Goal: Find specific page/section: Find specific page/section

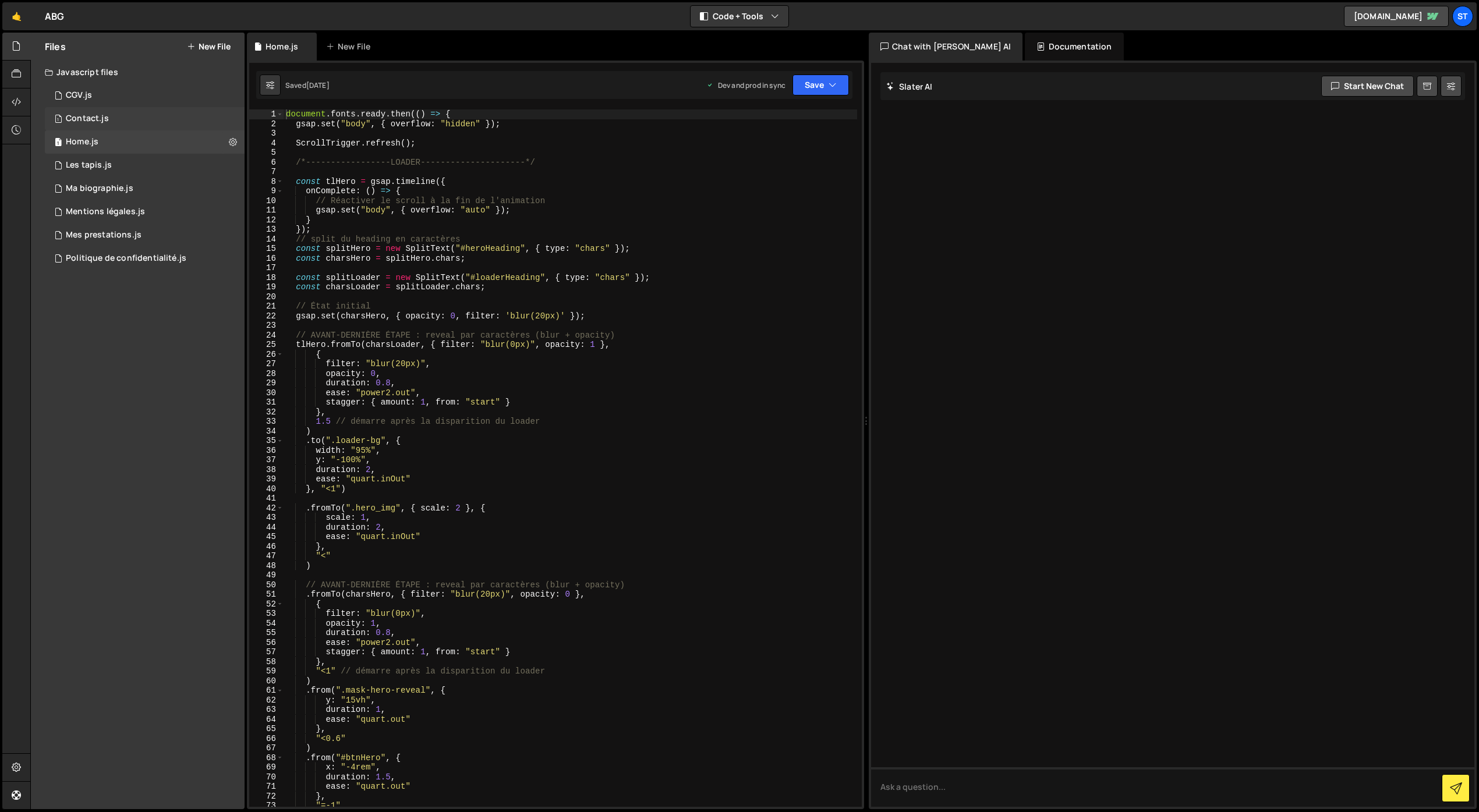
click at [119, 120] on div "1 Contact.js 0" at bounding box center [144, 118] width 200 height 23
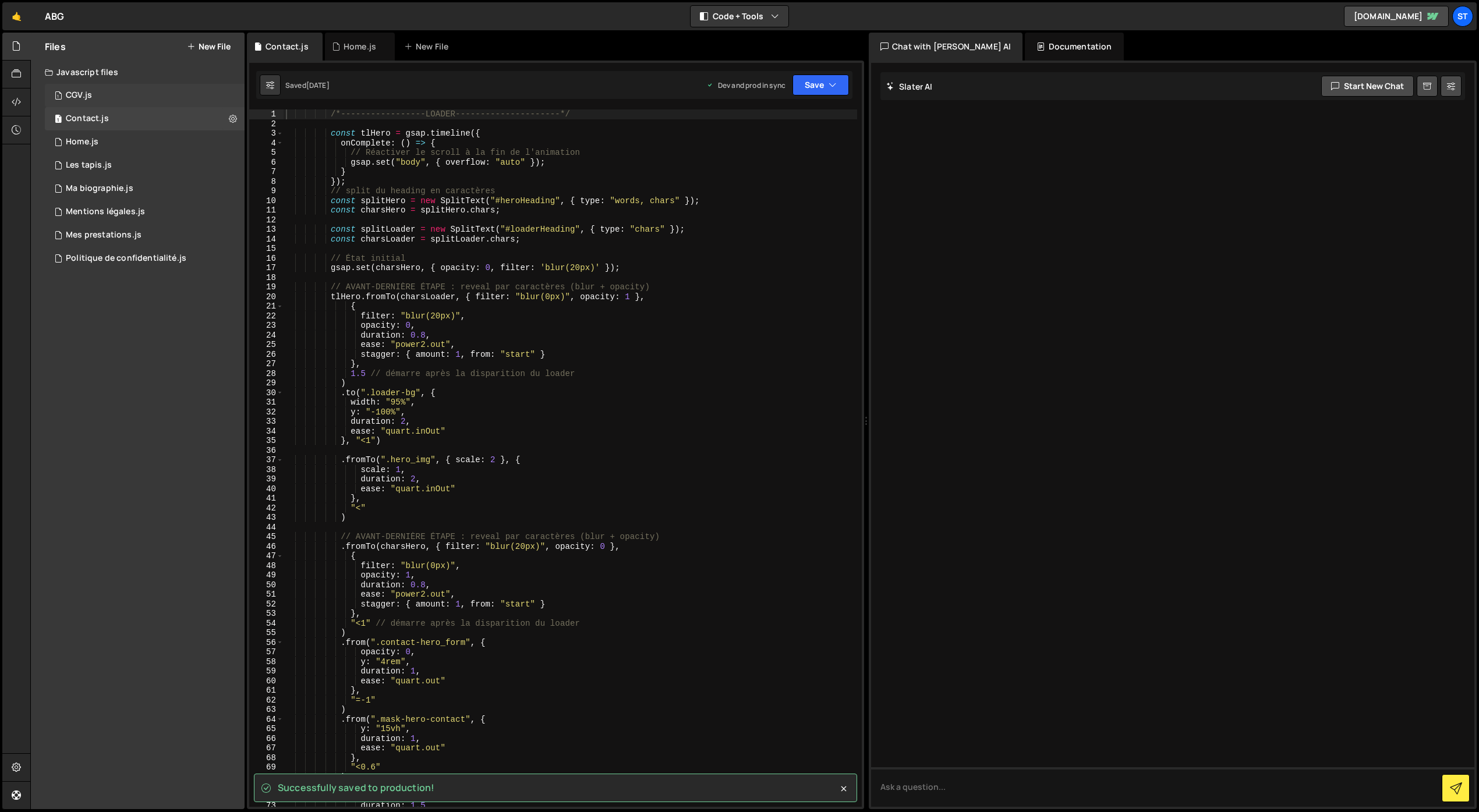
click at [121, 85] on div "1 CGV.js 0" at bounding box center [144, 95] width 200 height 23
click at [121, 165] on div "1 Les tapis.js 0" at bounding box center [144, 165] width 200 height 23
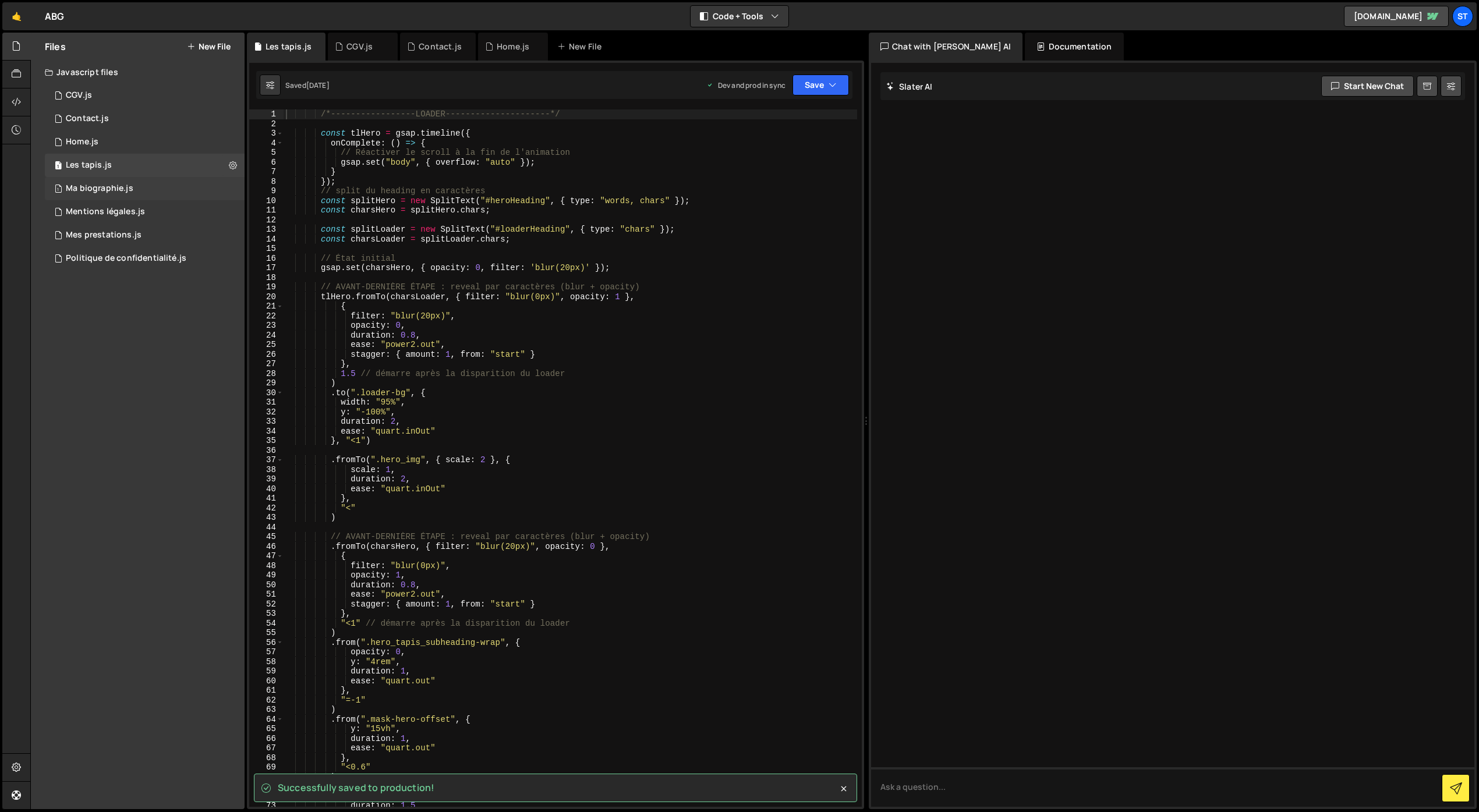
click at [137, 186] on div "1 Ma biographie.js 0" at bounding box center [144, 188] width 200 height 23
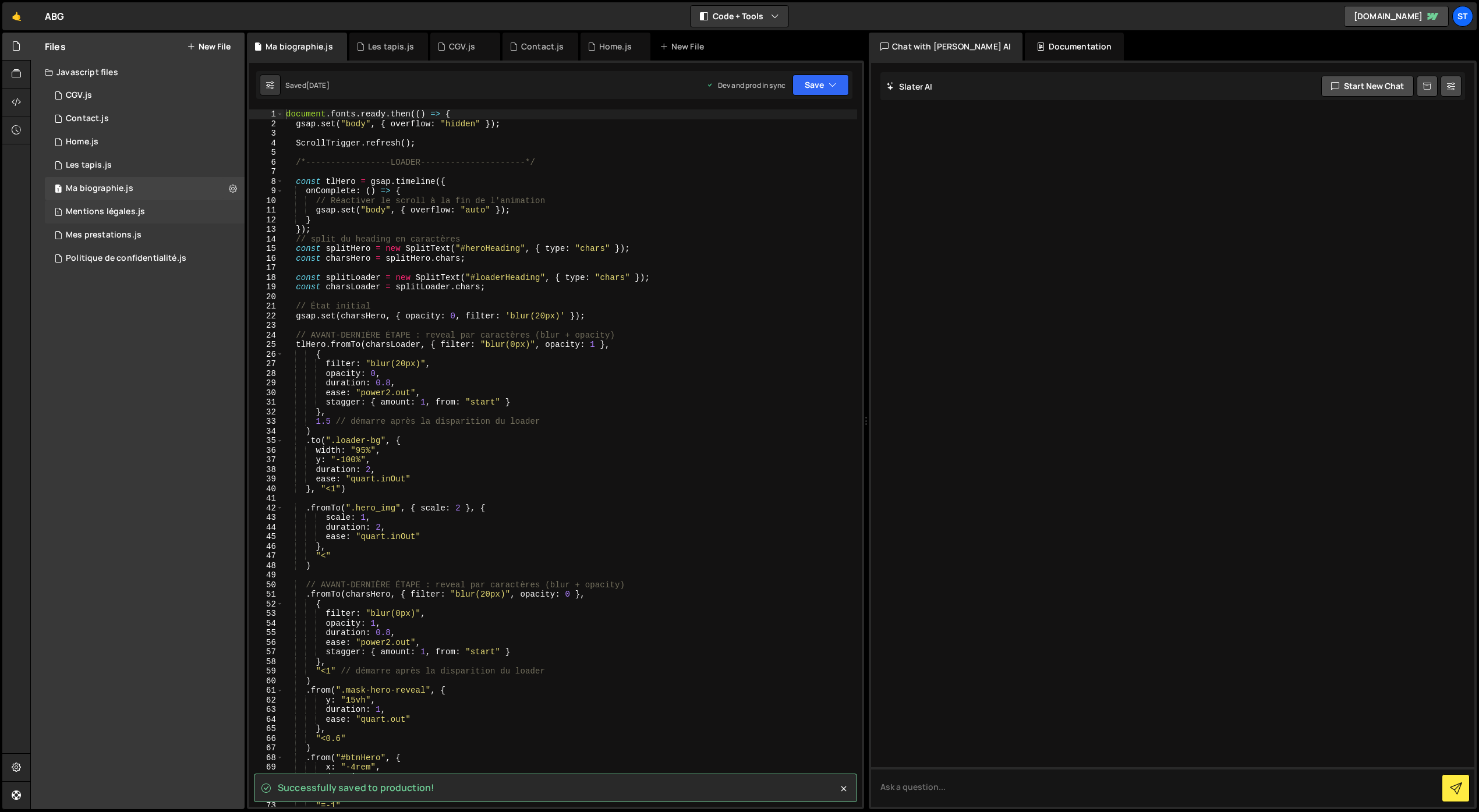
click at [120, 218] on div "1 Mentions légales.js 0" at bounding box center [144, 212] width 200 height 23
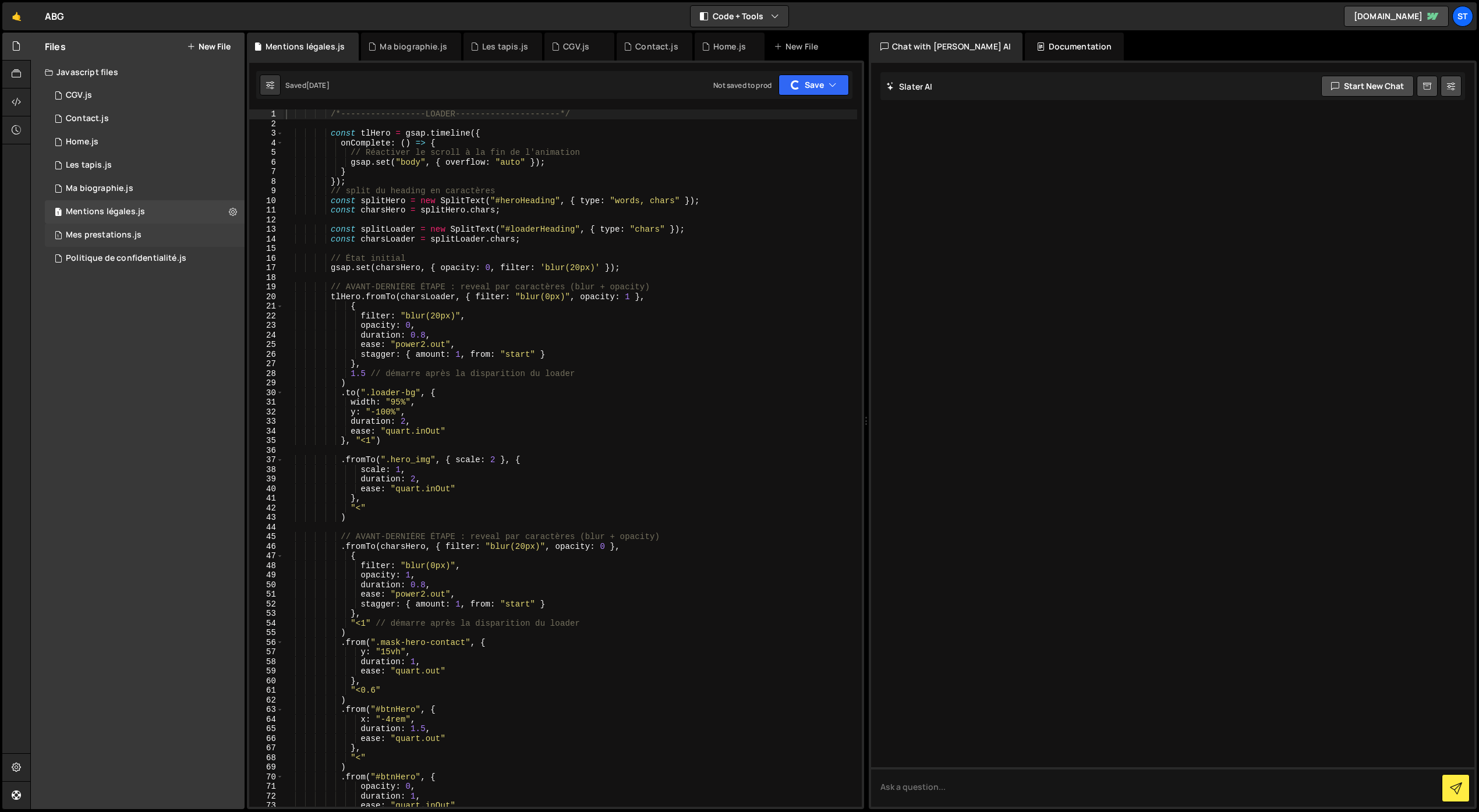
click at [115, 237] on div "Mes prestations.js" at bounding box center [104, 235] width 76 height 11
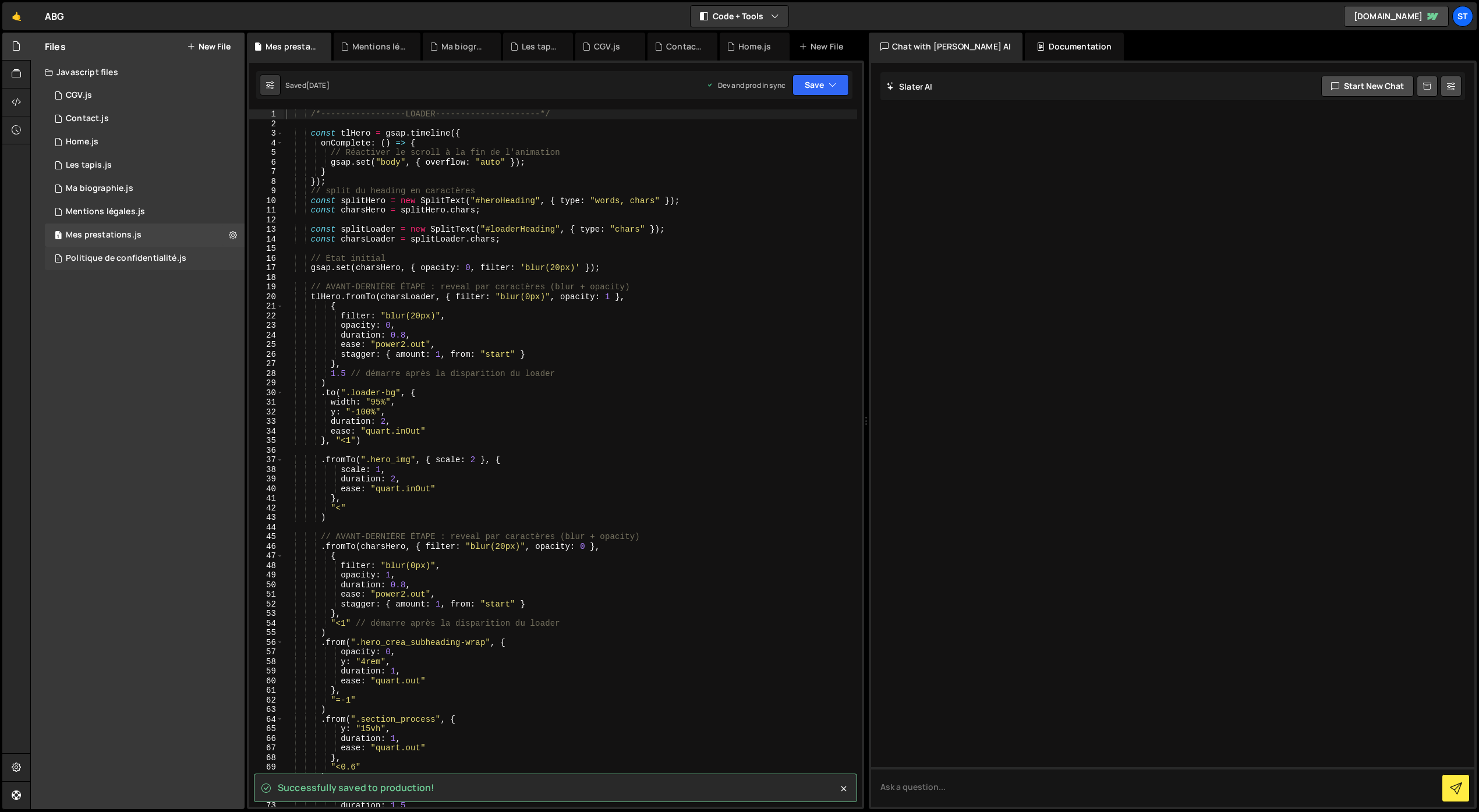
click at [181, 261] on div "Politique de confidentialité.js" at bounding box center [126, 259] width 121 height 11
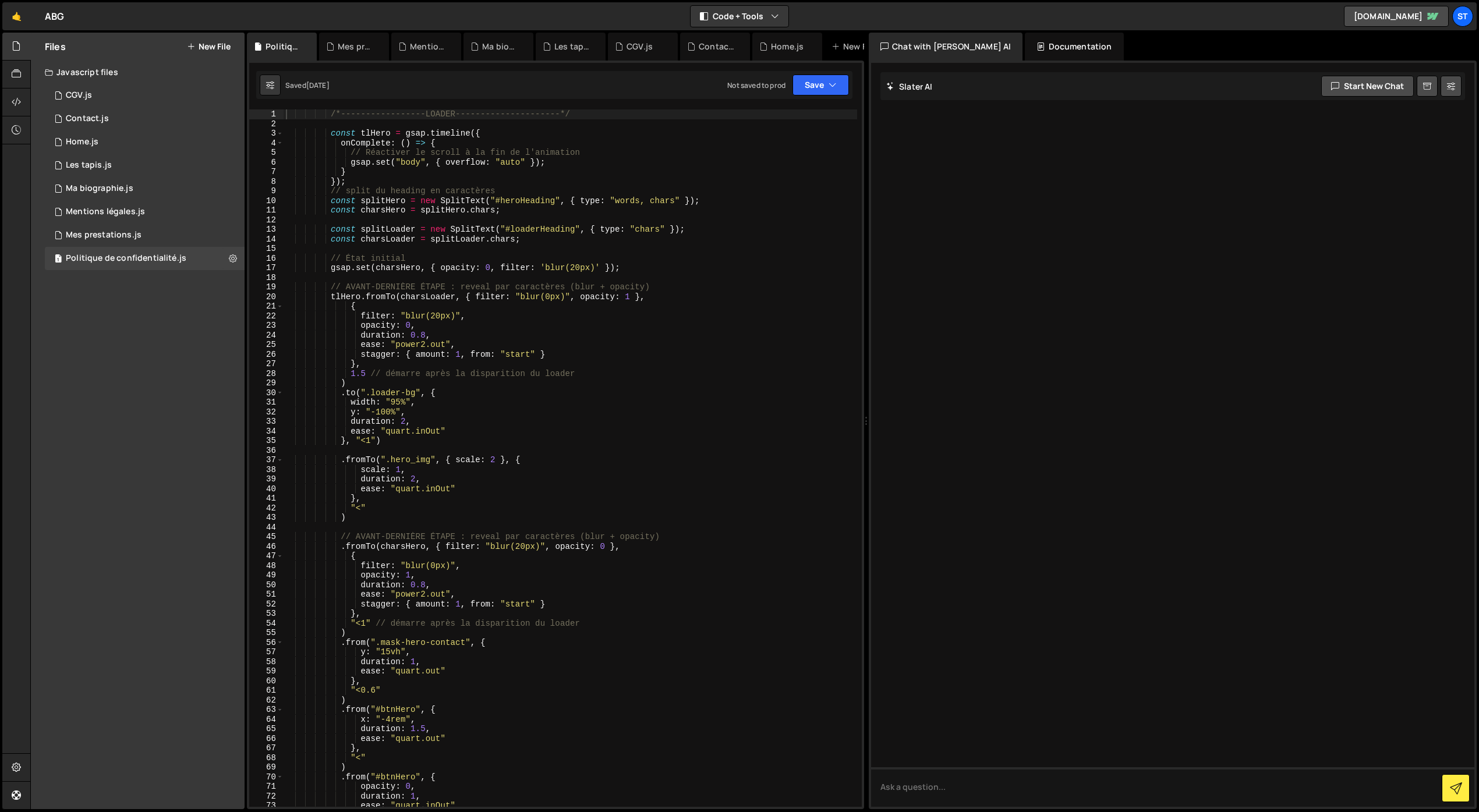
type textarea "// État initial"
click at [346, 259] on div "/*-----------------LOADER---------------------*/ const tlHero = gsap . timeline…" at bounding box center [570, 467] width 574 height 716
